Goal: Task Accomplishment & Management: Use online tool/utility

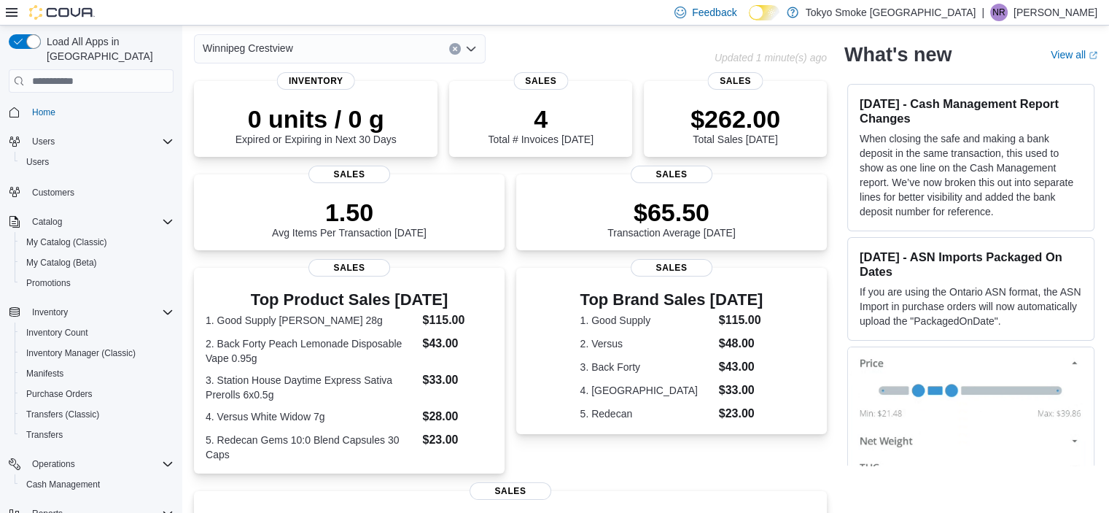
scroll to position [65, 0]
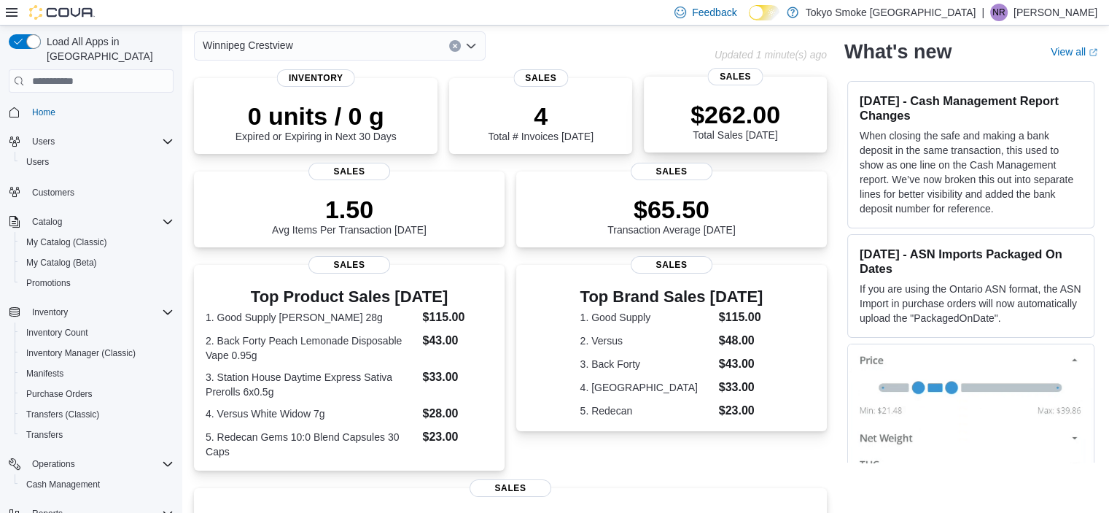
click at [815, 112] on div "$262.00 Total Sales [DATE]" at bounding box center [736, 117] width 160 height 47
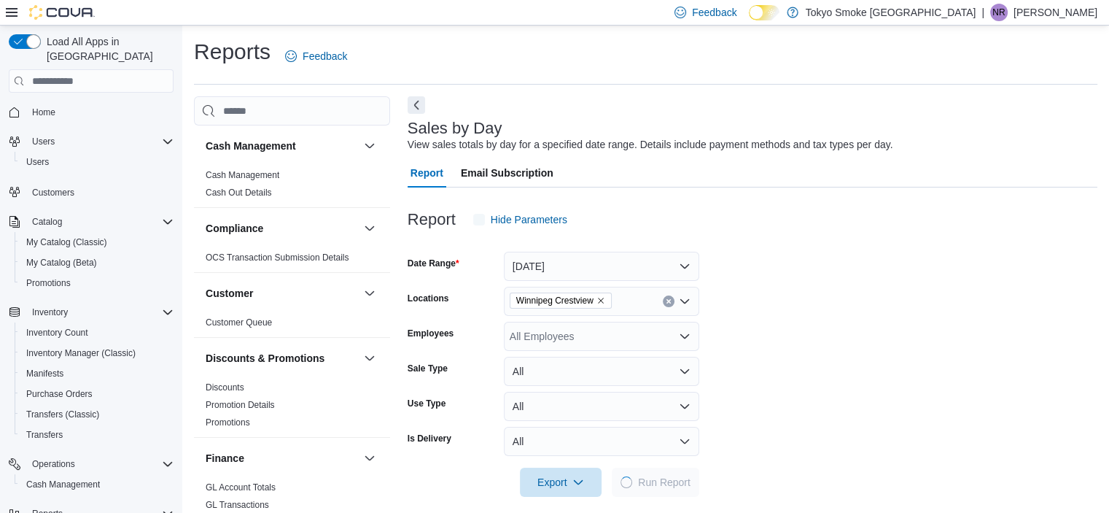
scroll to position [12, 0]
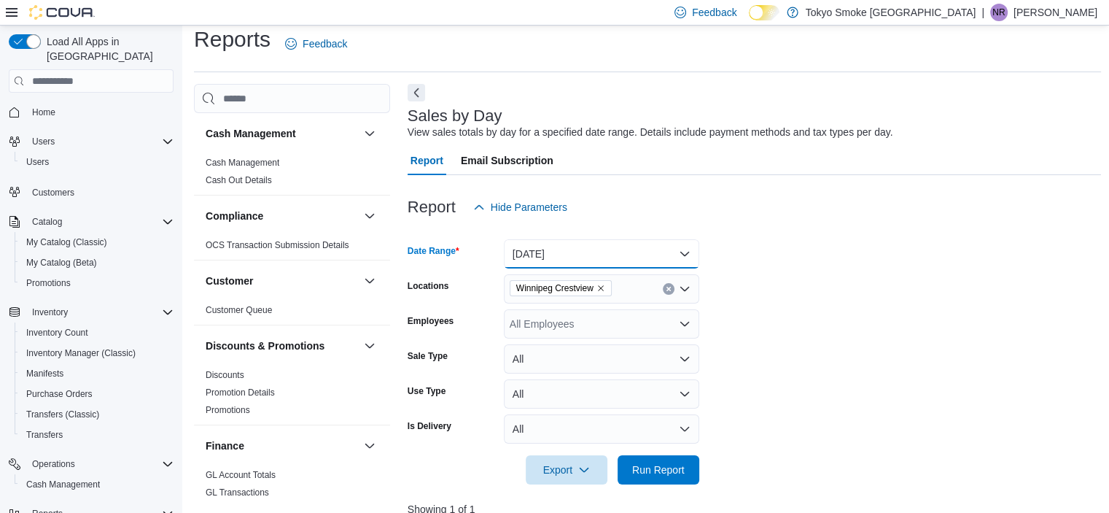
click at [585, 252] on button "[DATE]" at bounding box center [601, 253] width 195 height 29
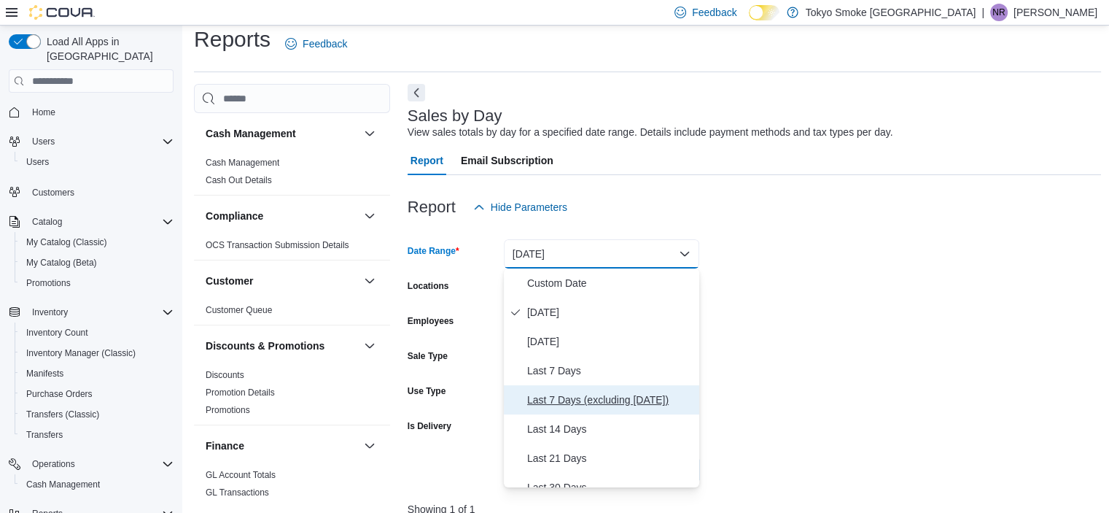
click at [565, 391] on span "Last 7 Days (excluding [DATE])" at bounding box center [610, 400] width 166 height 18
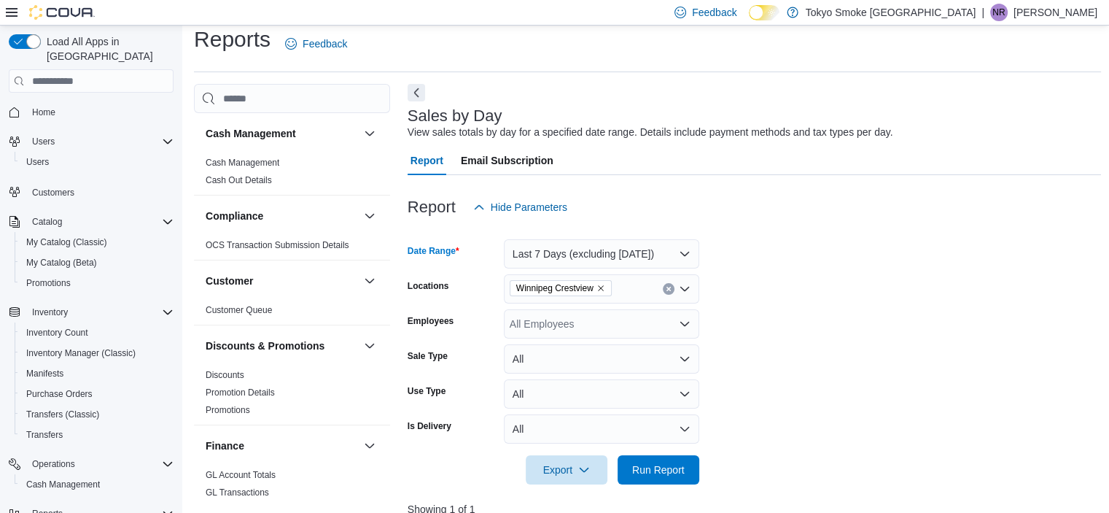
click at [567, 322] on div "All Employees" at bounding box center [601, 323] width 195 height 29
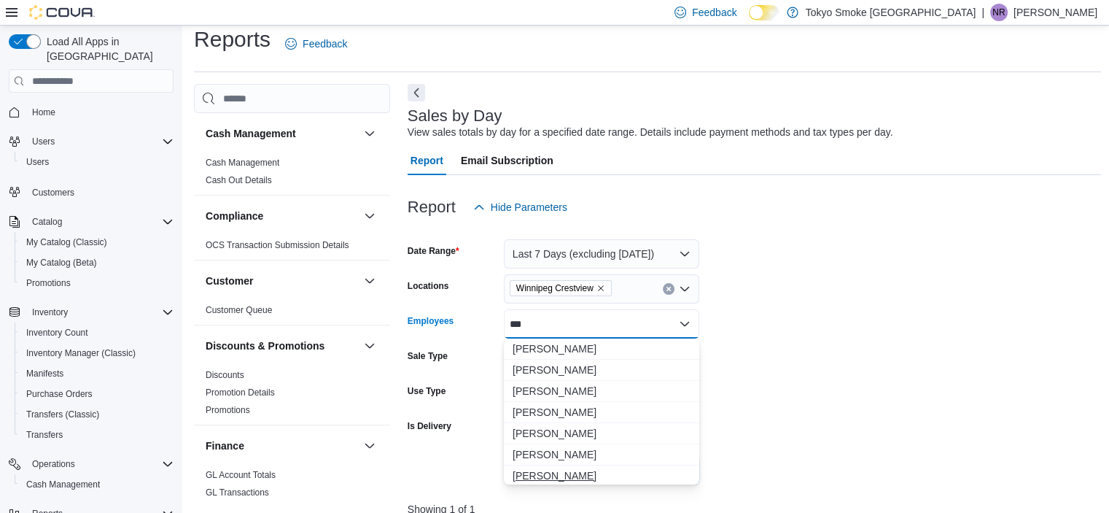
type input "***"
click at [537, 468] on span "[PERSON_NAME]" at bounding box center [602, 475] width 178 height 15
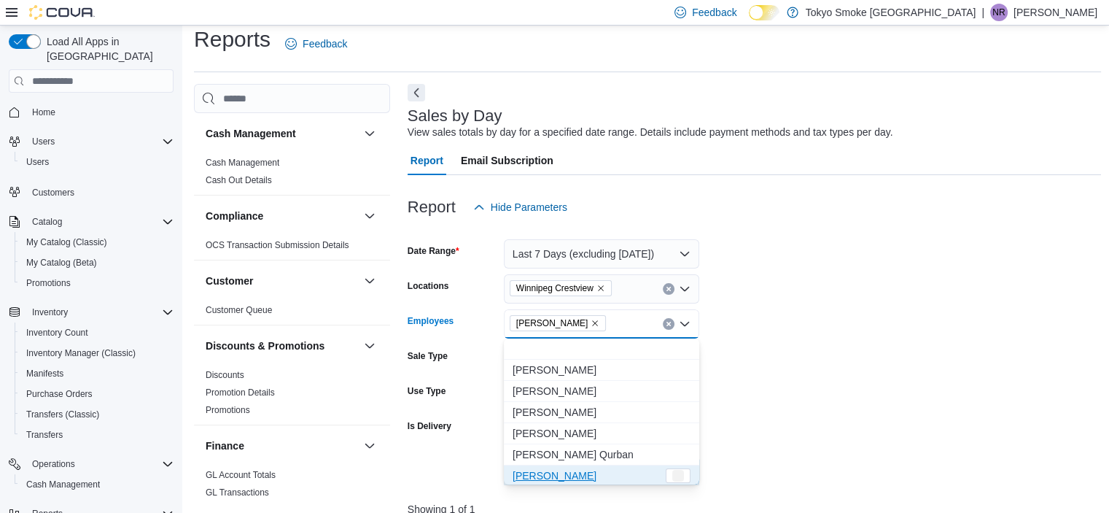
scroll to position [2, 0]
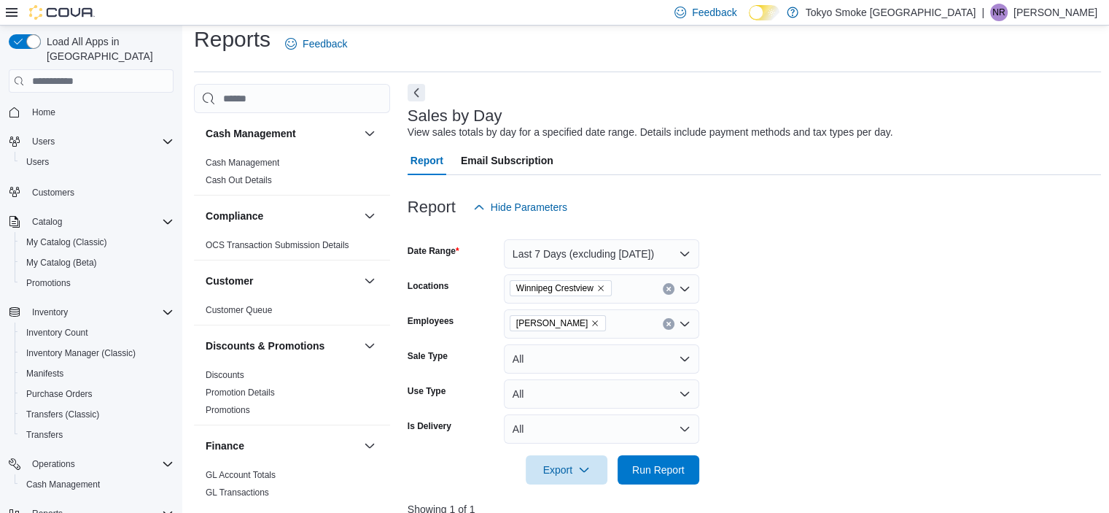
click at [847, 389] on form "Date Range Last 7 Days (excluding [DATE]) Locations [GEOGRAPHIC_DATA] Crestview…" at bounding box center [755, 353] width 694 height 263
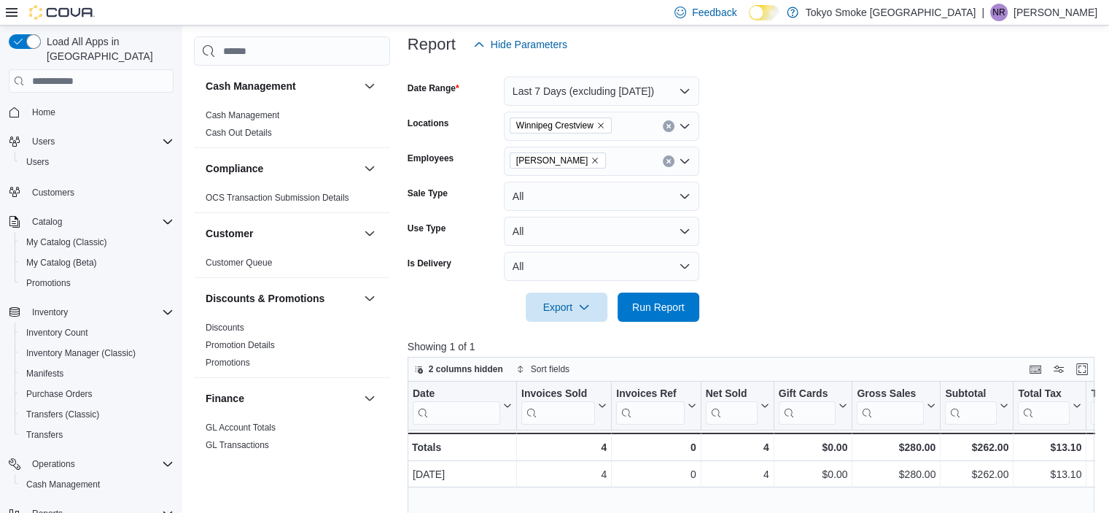
scroll to position [176, 0]
click at [677, 300] on span "Run Report" at bounding box center [658, 305] width 53 height 15
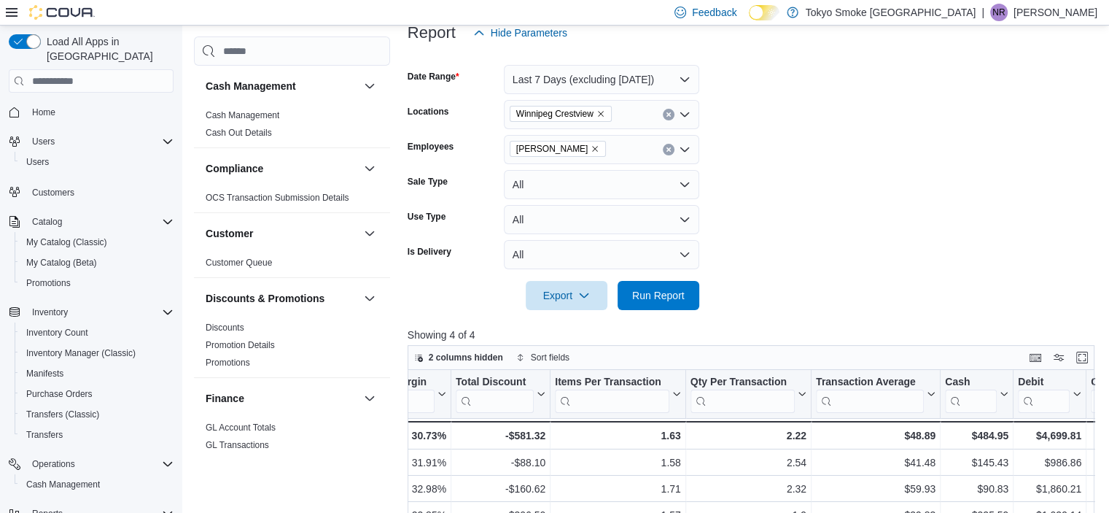
scroll to position [172, 0]
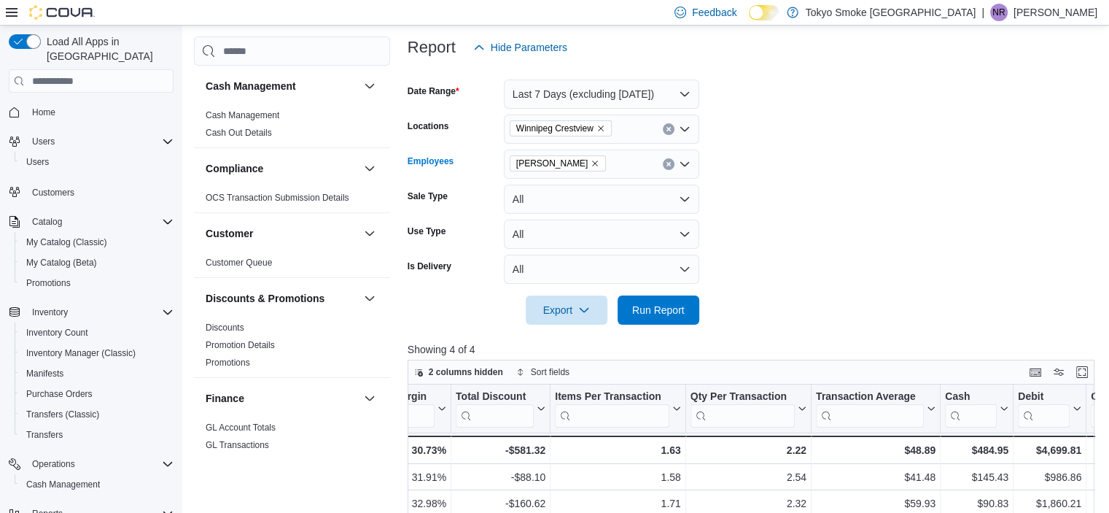
click at [593, 163] on icon "Remove Nicole Rusnak from selection in this group" at bounding box center [596, 163] width 6 height 6
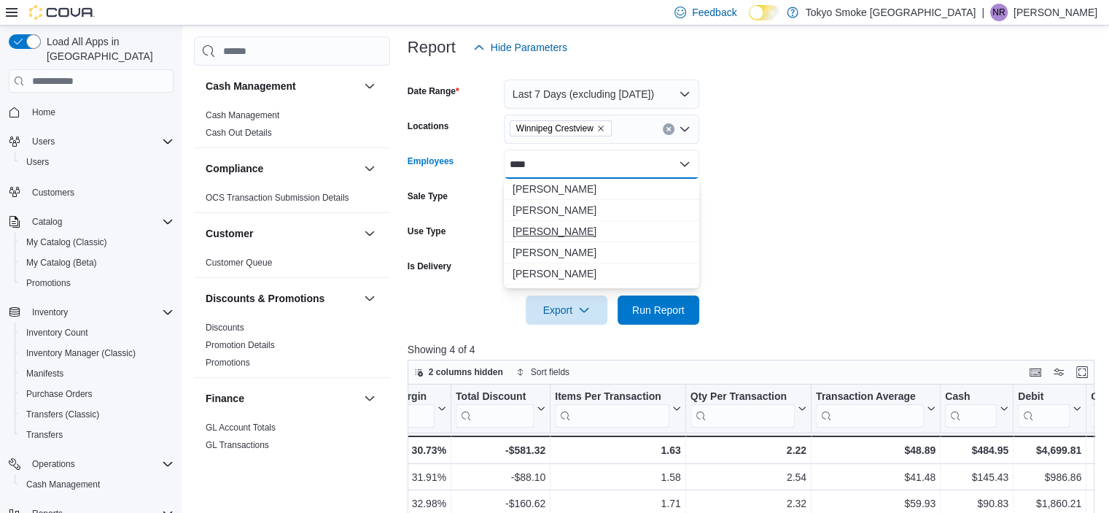
type input "****"
click at [557, 228] on span "[PERSON_NAME]" at bounding box center [602, 231] width 178 height 15
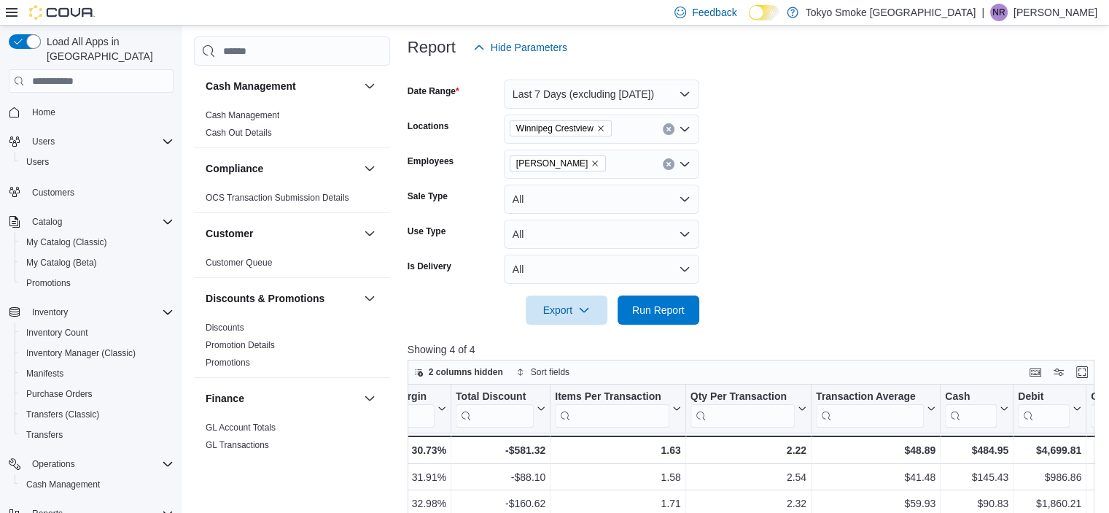
click at [856, 235] on form "Date Range Last 7 Days (excluding [DATE]) Locations [GEOGRAPHIC_DATA] [GEOGRAPH…" at bounding box center [755, 193] width 694 height 263
click at [654, 317] on span "Run Report" at bounding box center [658, 309] width 64 height 29
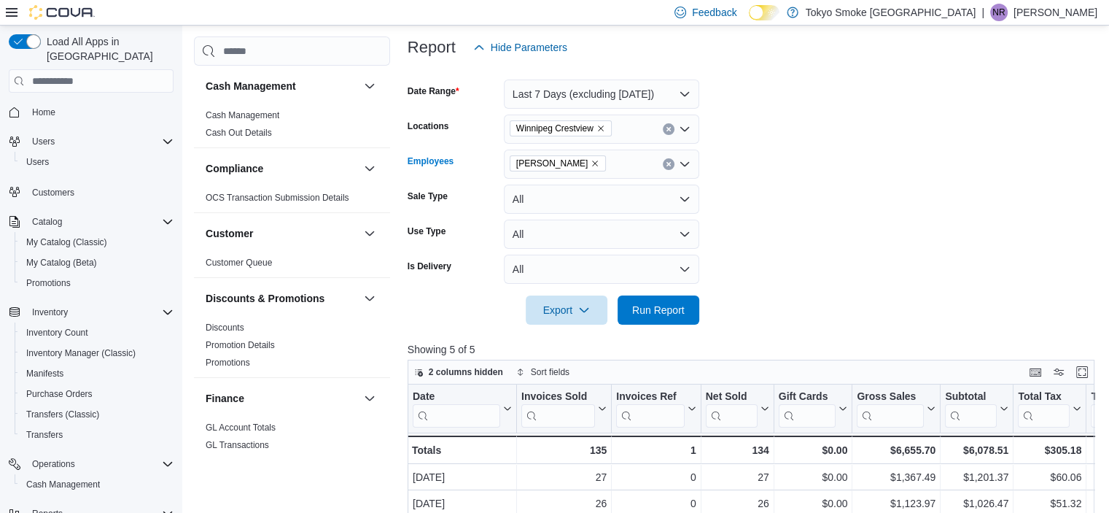
click at [593, 163] on icon "Remove Jade Thiessen from selection in this group" at bounding box center [596, 163] width 6 height 6
click at [578, 163] on div "[PERSON_NAME]" at bounding box center [601, 163] width 195 height 29
type input "*******"
click at [569, 192] on span "[PERSON_NAME]" at bounding box center [602, 189] width 178 height 15
click at [787, 228] on form "Date Range Last 7 Days (excluding [DATE]) Locations [GEOGRAPHIC_DATA] [GEOGRAPH…" at bounding box center [755, 193] width 694 height 263
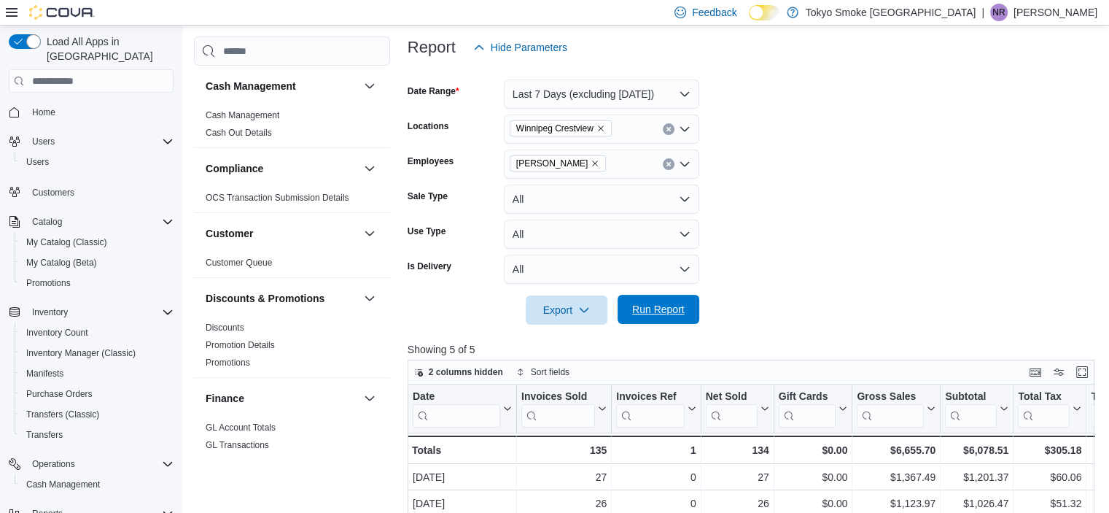
click at [659, 306] on span "Run Report" at bounding box center [658, 309] width 53 height 15
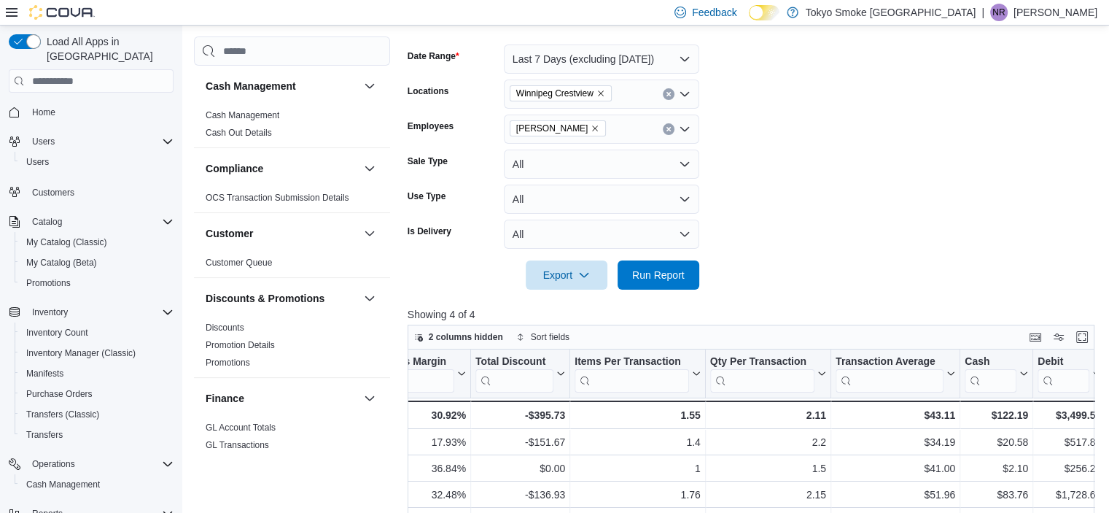
scroll to position [178, 0]
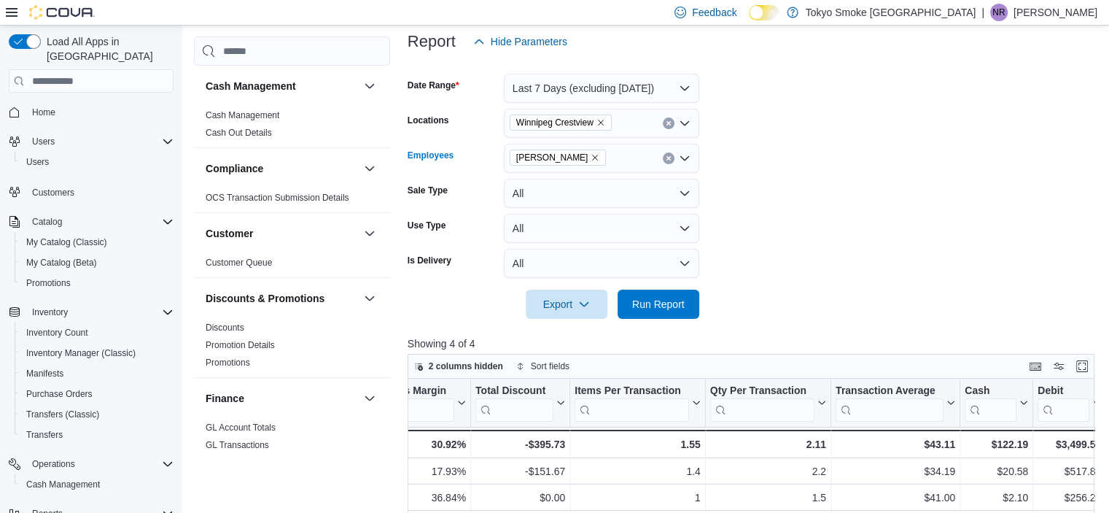
click at [593, 158] on icon "Remove Mariana Reimer from selection in this group" at bounding box center [596, 158] width 6 height 6
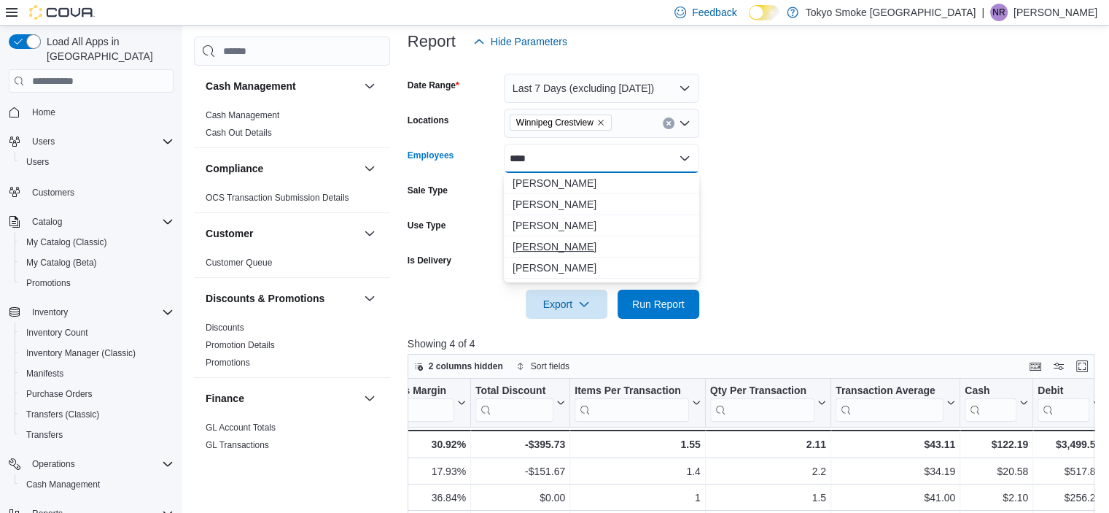
type input "****"
click at [556, 251] on span "[PERSON_NAME]" at bounding box center [602, 246] width 178 height 15
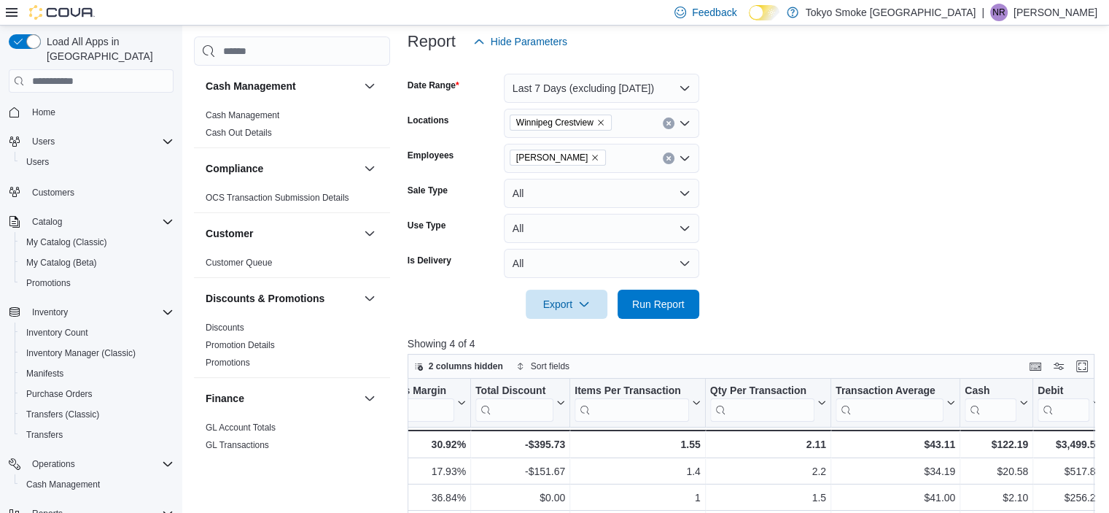
click at [852, 265] on form "Date Range Last 7 Days (excluding [DATE]) Locations [GEOGRAPHIC_DATA] Crestview…" at bounding box center [755, 187] width 694 height 263
click at [669, 300] on span "Run Report" at bounding box center [658, 303] width 53 height 15
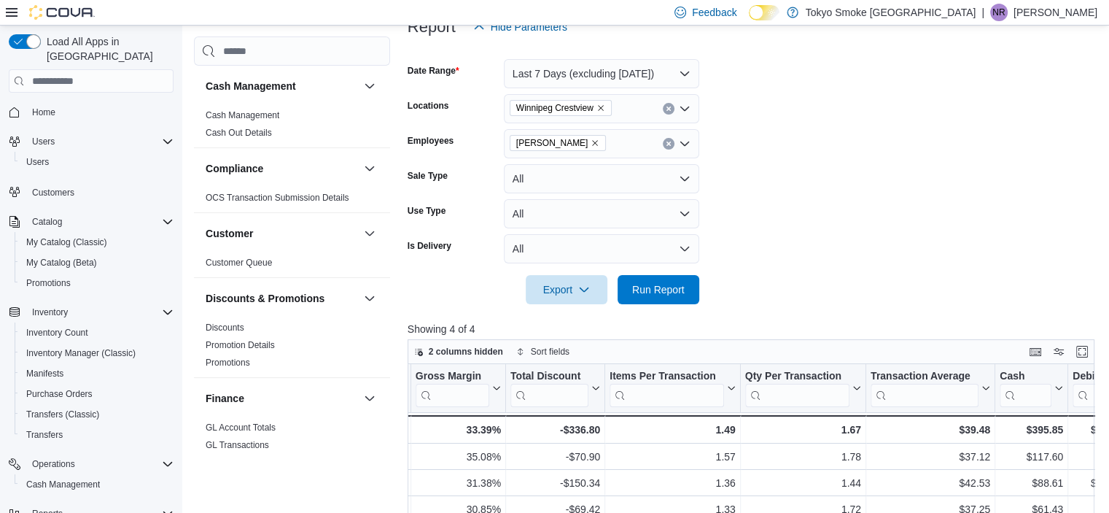
scroll to position [173, 0]
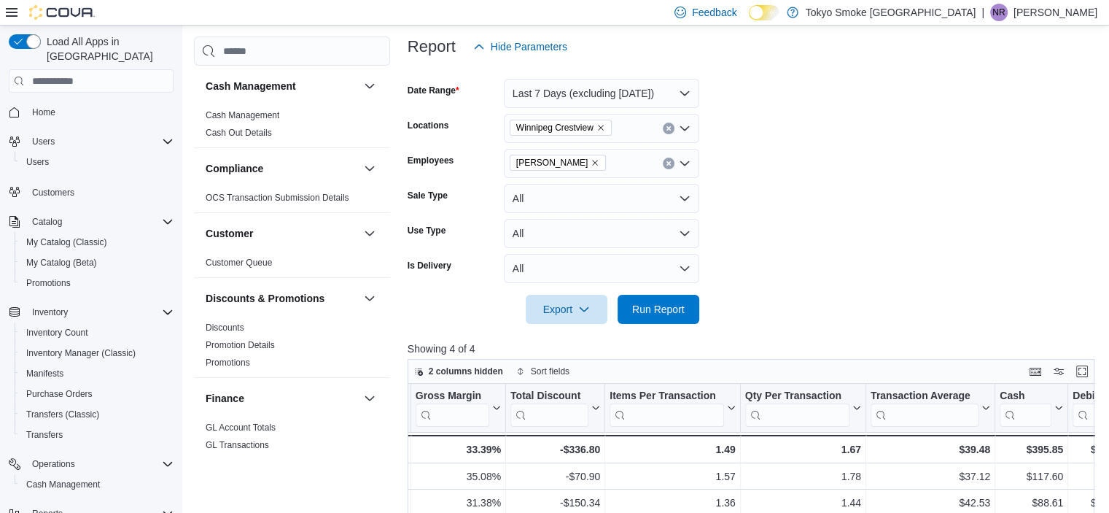
click at [597, 162] on icon "Remove Jonathan Penheiro from selection in this group" at bounding box center [596, 163] width 6 height 6
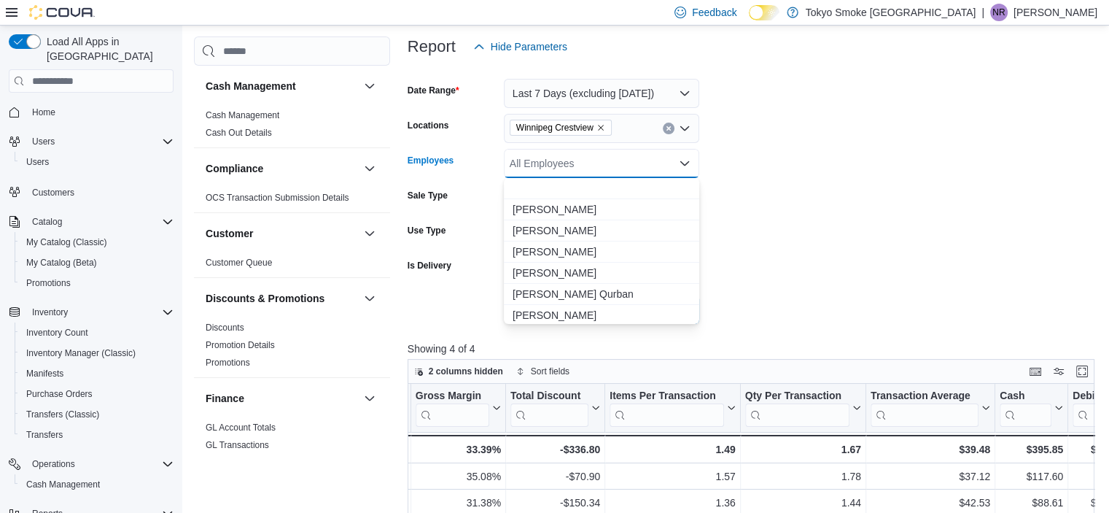
click at [597, 162] on div "All Employees" at bounding box center [601, 163] width 195 height 29
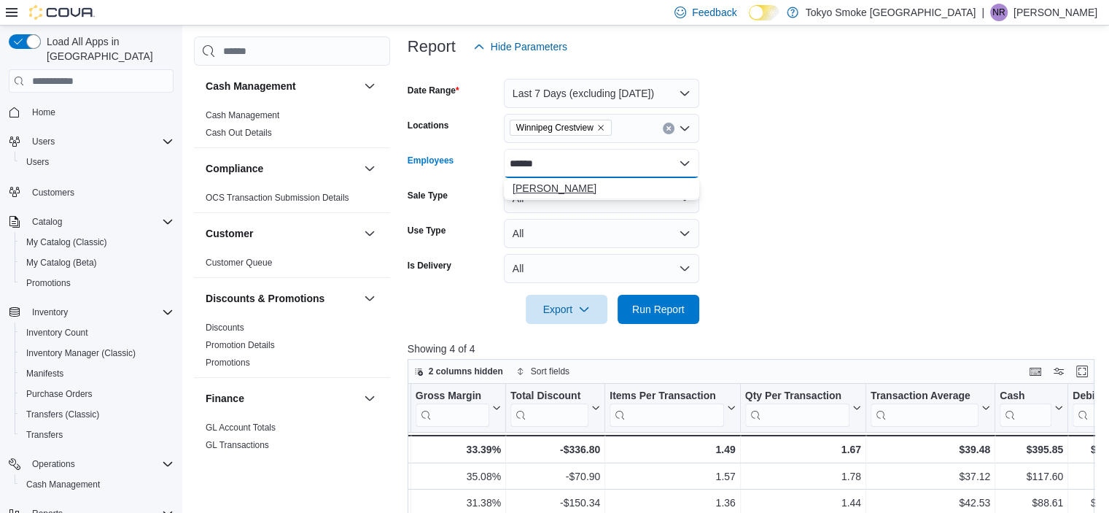
type input "******"
click at [598, 186] on span "[PERSON_NAME]" at bounding box center [602, 188] width 178 height 15
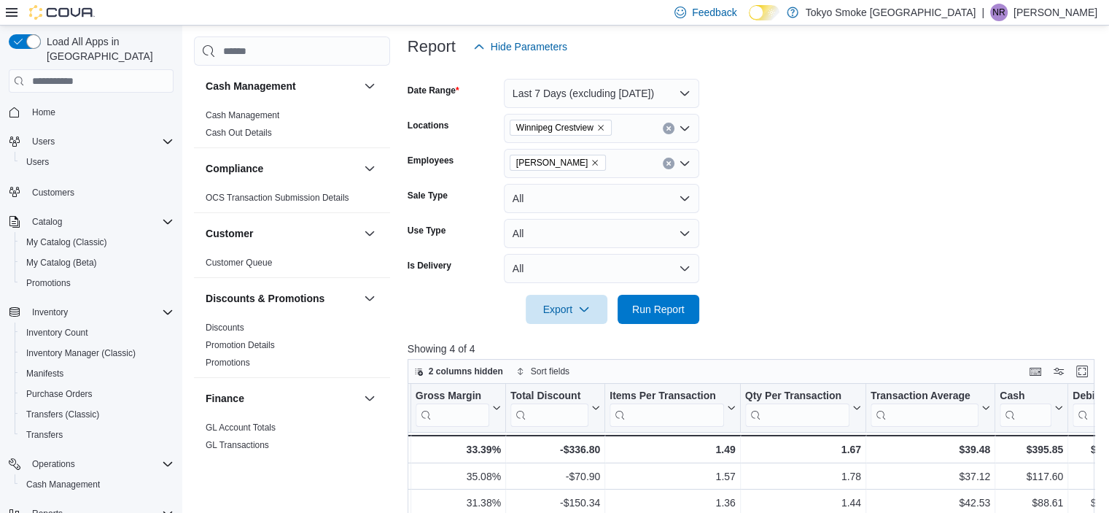
click at [806, 177] on form "Date Range Last 7 Days (excluding [DATE]) Locations [GEOGRAPHIC_DATA] [GEOGRAPH…" at bounding box center [755, 192] width 694 height 263
click at [647, 314] on span "Run Report" at bounding box center [658, 308] width 53 height 15
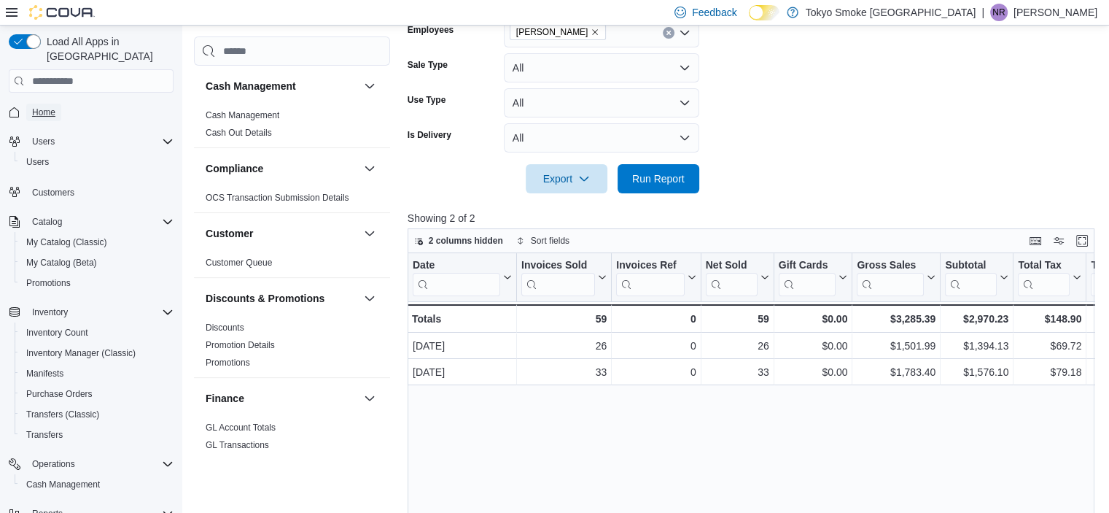
click at [49, 106] on span "Home" at bounding box center [43, 112] width 23 height 12
